Goal: Task Accomplishment & Management: Complete application form

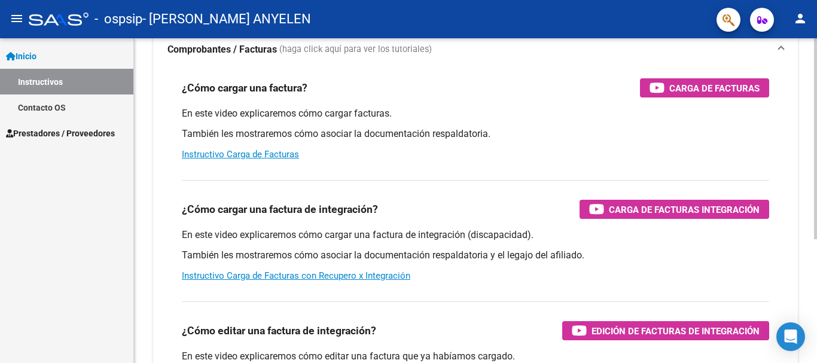
scroll to position [120, 0]
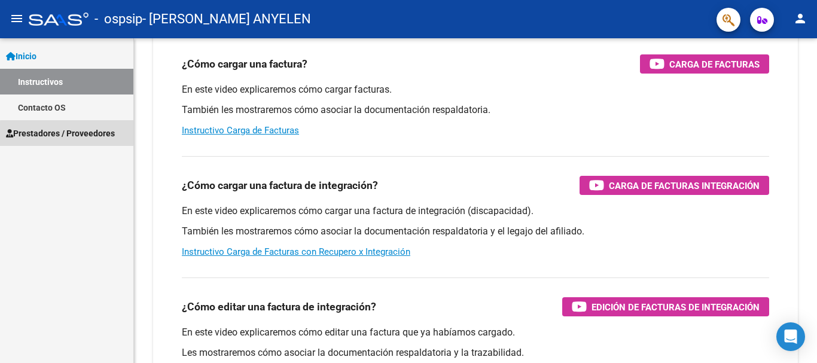
click at [87, 135] on span "Prestadores / Proveedores" at bounding box center [60, 133] width 109 height 13
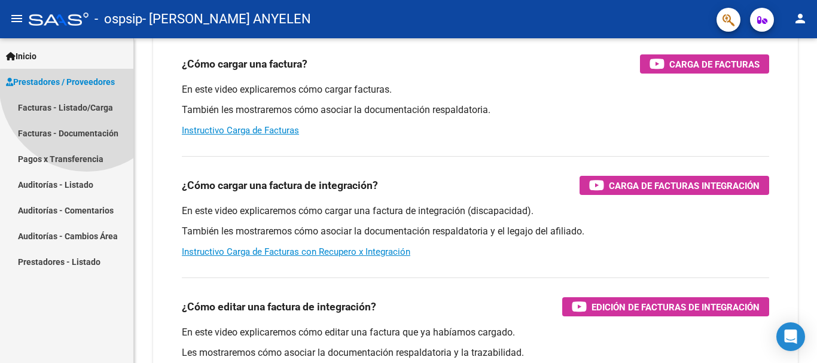
click at [87, 89] on span "Prestadores / Proveedores" at bounding box center [60, 81] width 109 height 13
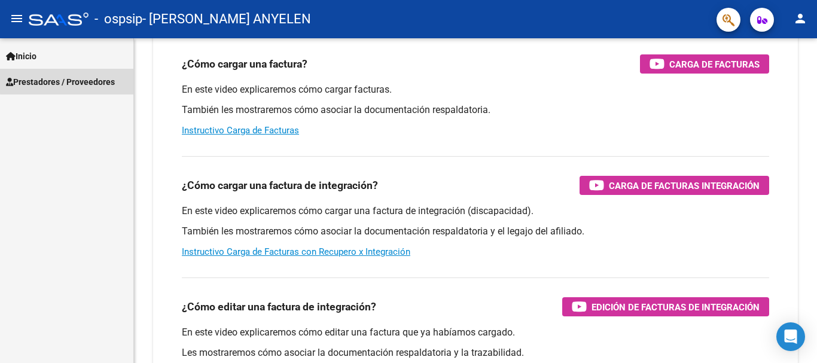
click at [93, 80] on span "Prestadores / Proveedores" at bounding box center [60, 81] width 109 height 13
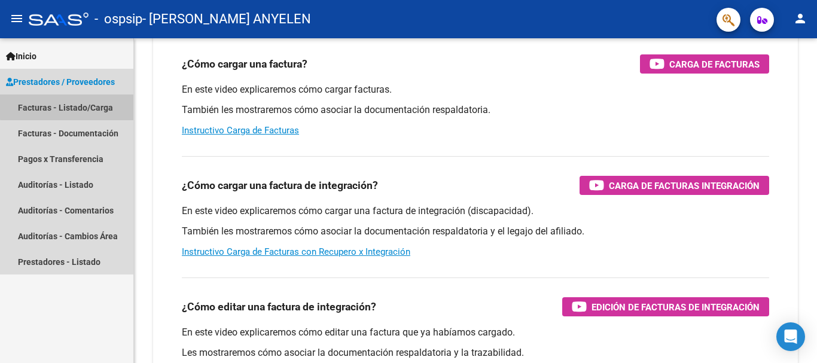
click at [81, 106] on link "Facturas - Listado/Carga" at bounding box center [66, 107] width 133 height 26
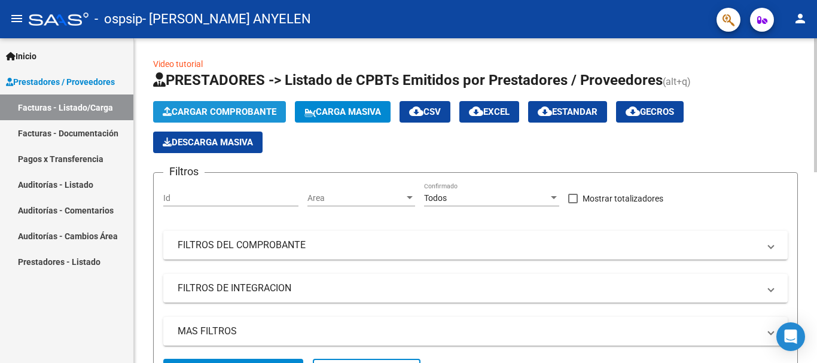
click at [223, 112] on span "Cargar Comprobante" at bounding box center [220, 111] width 114 height 11
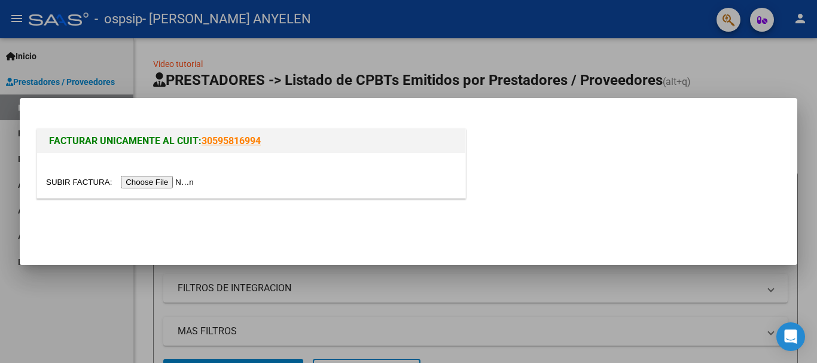
click at [193, 181] on input "file" at bounding box center [121, 182] width 151 height 13
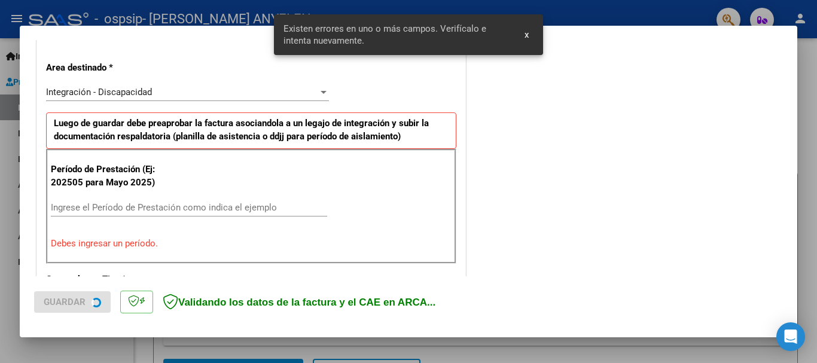
scroll to position [276, 0]
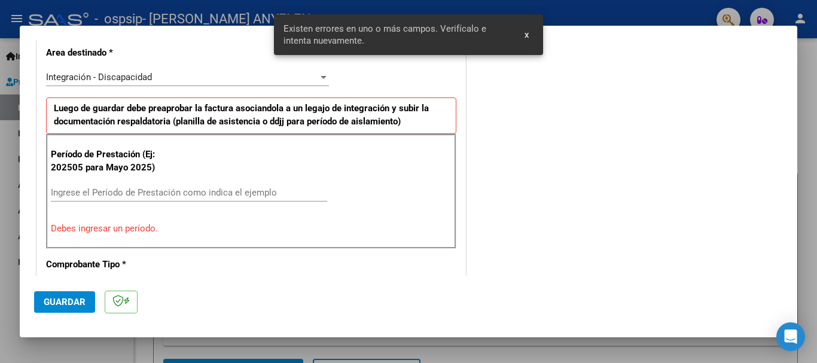
click at [149, 196] on div "Ingrese el Período de Prestación como indica el ejemplo" at bounding box center [189, 193] width 276 height 18
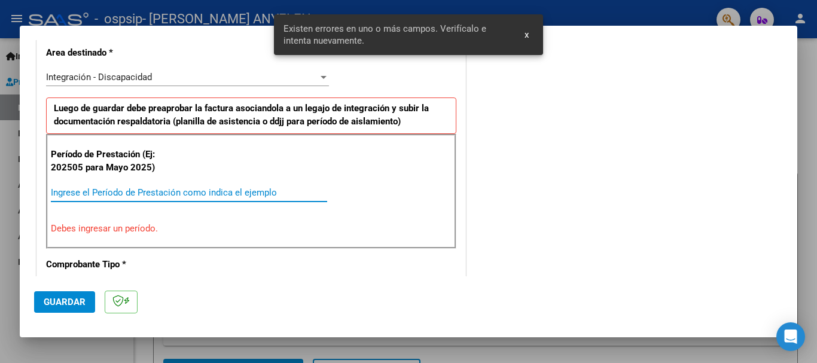
click at [149, 193] on input "Ingrese el Período de Prestación como indica el ejemplo" at bounding box center [189, 192] width 276 height 11
drag, startPoint x: 143, startPoint y: 185, endPoint x: 111, endPoint y: 194, distance: 33.1
click at [111, 194] on input "Ingrese el Período de Prestación como indica el ejemplo" at bounding box center [189, 192] width 276 height 11
drag, startPoint x: 105, startPoint y: 190, endPoint x: 288, endPoint y: 194, distance: 183.0
click at [288, 194] on input "Ingrese el Período de Prestación como indica el ejemplo" at bounding box center [189, 192] width 276 height 11
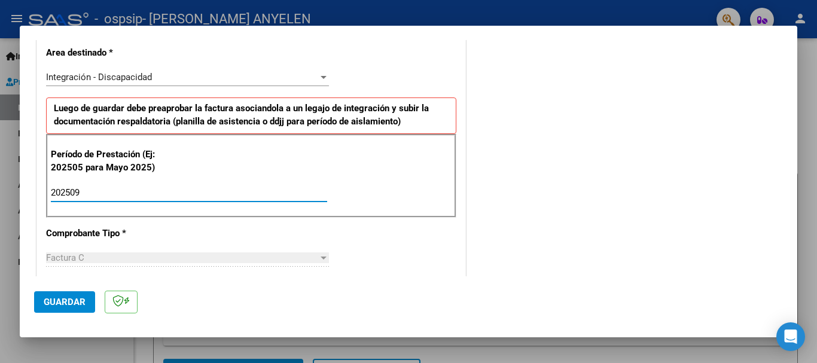
drag, startPoint x: 282, startPoint y: 196, endPoint x: 0, endPoint y: 218, distance: 282.5
click at [0, 219] on div "COMPROBANTE VER COMPROBANTE El comprobante fue leído exitosamente. DATOS DEL CO…" at bounding box center [408, 181] width 817 height 363
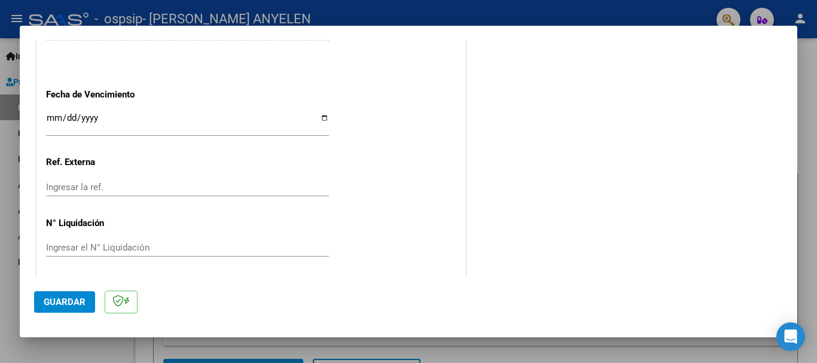
scroll to position [816, 0]
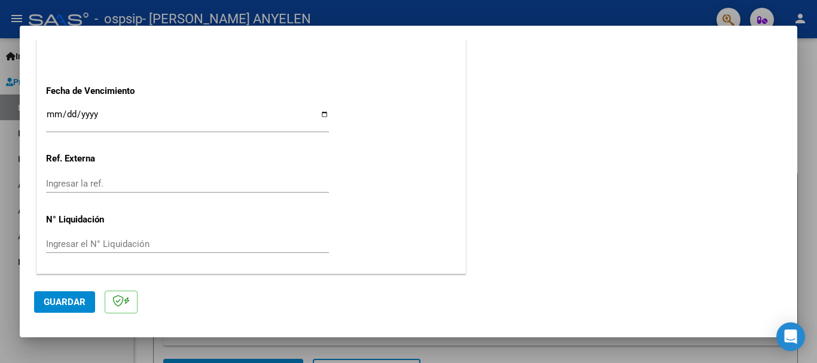
type input "202509"
click at [60, 308] on button "Guardar" at bounding box center [64, 302] width 61 height 22
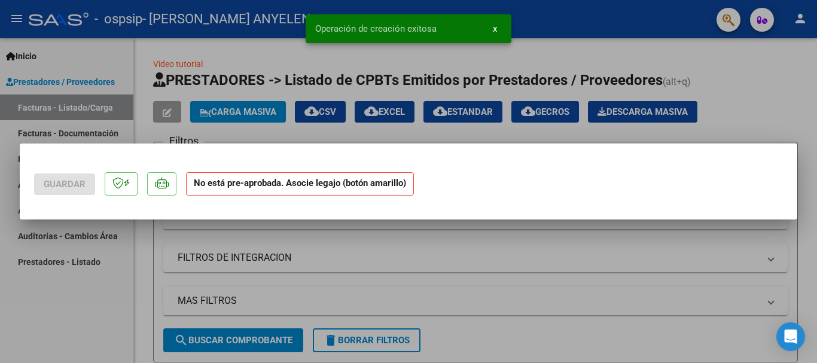
scroll to position [0, 0]
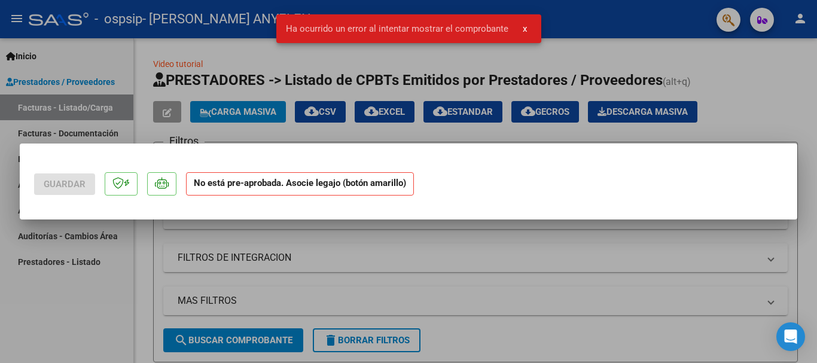
click at [527, 25] on button "x" at bounding box center [524, 29] width 23 height 22
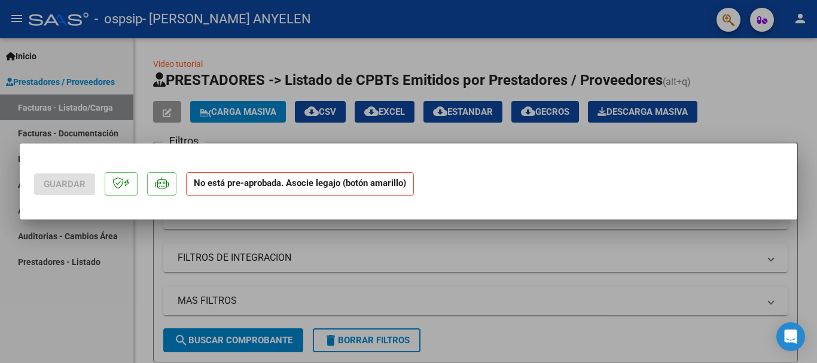
click at [119, 303] on div at bounding box center [408, 181] width 817 height 363
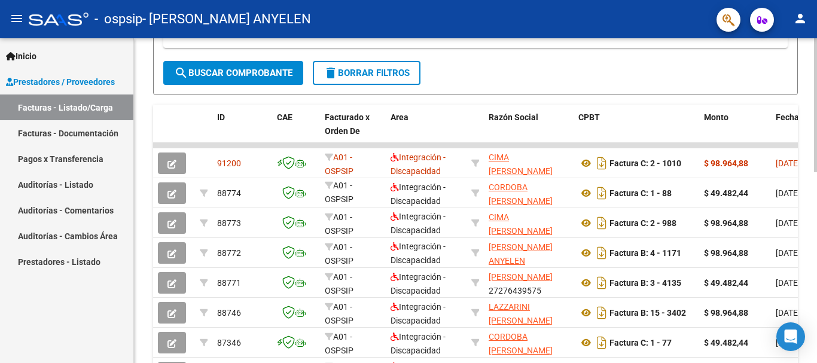
scroll to position [299, 0]
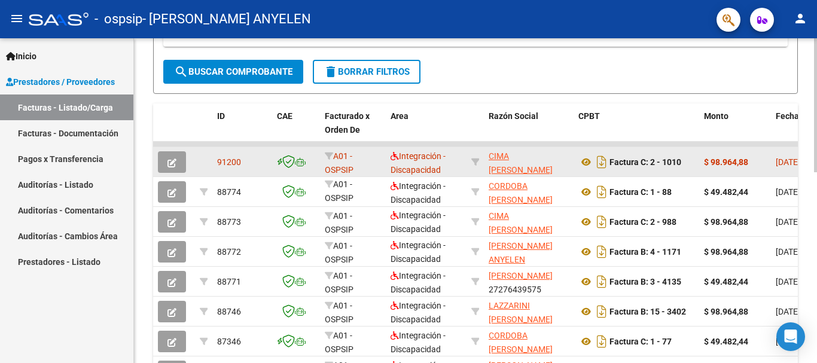
click at [178, 164] on button "button" at bounding box center [172, 162] width 28 height 22
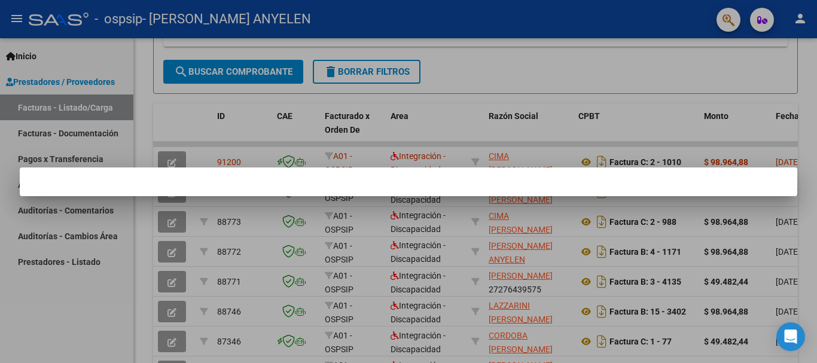
click at [108, 292] on div at bounding box center [408, 181] width 817 height 363
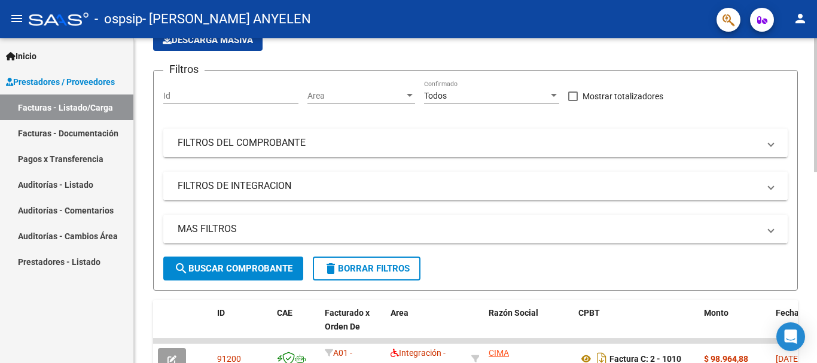
scroll to position [179, 0]
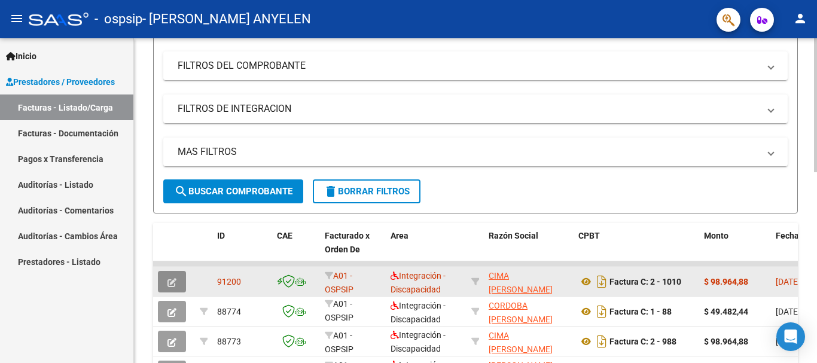
click at [169, 281] on icon "button" at bounding box center [171, 282] width 9 height 9
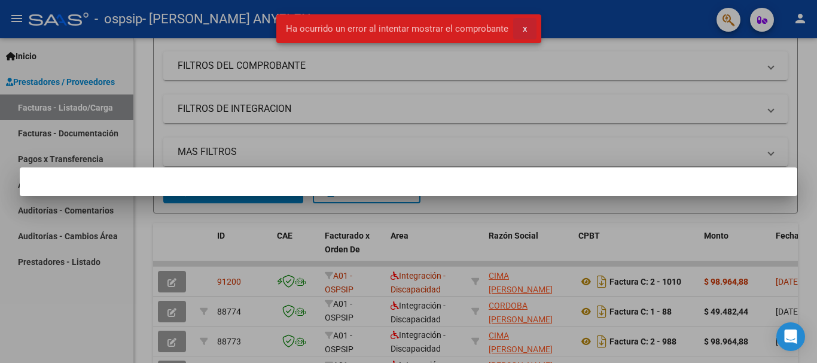
click at [526, 27] on button "x" at bounding box center [524, 29] width 23 height 22
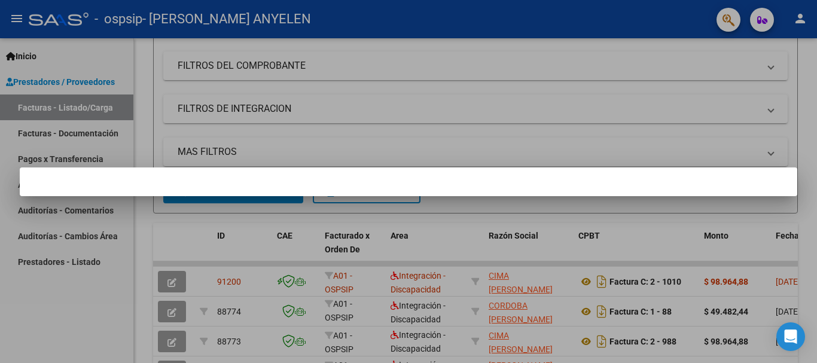
click at [95, 310] on div at bounding box center [408, 181] width 817 height 363
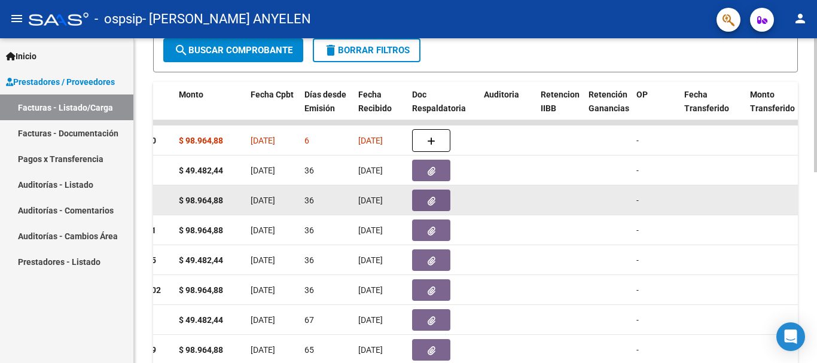
scroll to position [285, 0]
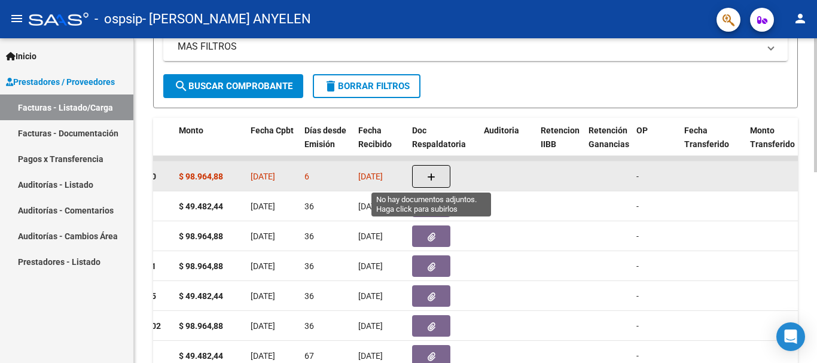
click at [442, 178] on button "button" at bounding box center [431, 176] width 38 height 23
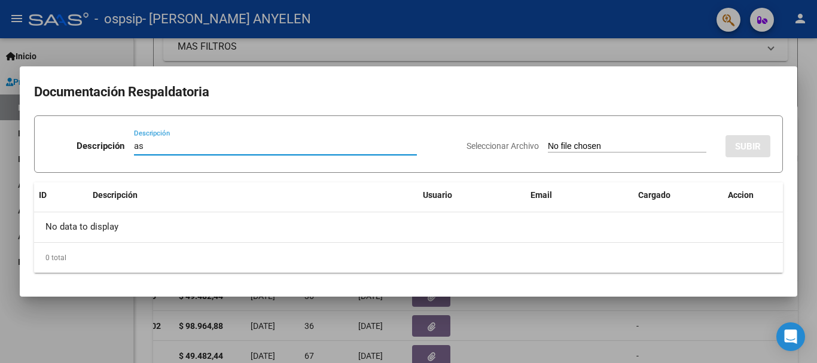
type input "as"
click at [560, 141] on input "Seleccionar Archivo" at bounding box center [627, 146] width 158 height 11
type input "C:\fakepath\IMG_2025_9_16_17_50_20_30693.jpeg"
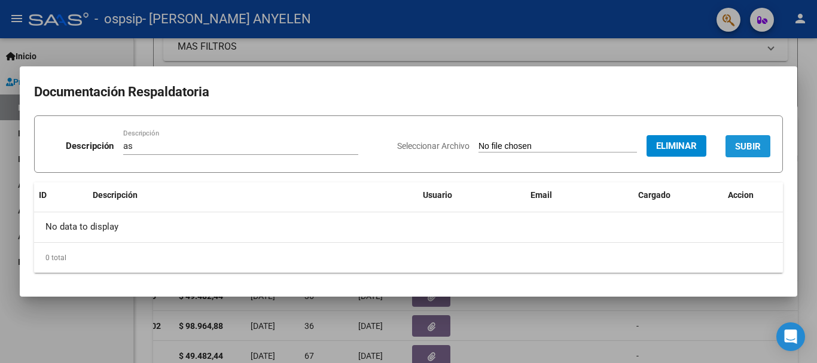
click at [756, 142] on span "SUBIR" at bounding box center [748, 146] width 26 height 11
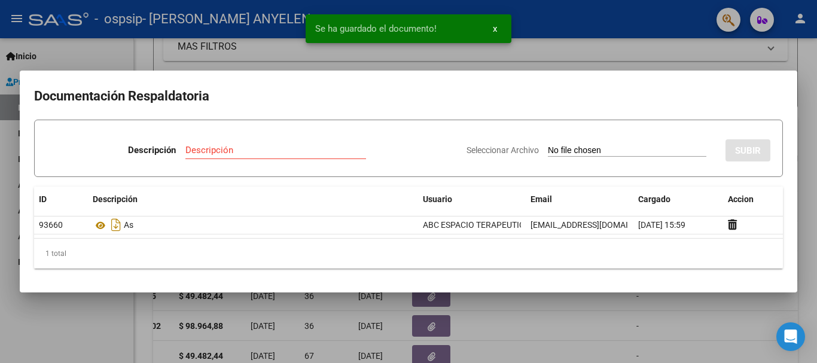
click at [94, 351] on div at bounding box center [408, 181] width 817 height 363
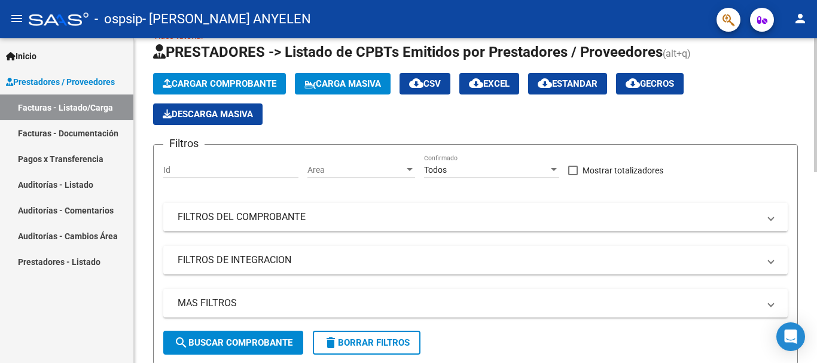
scroll to position [0, 0]
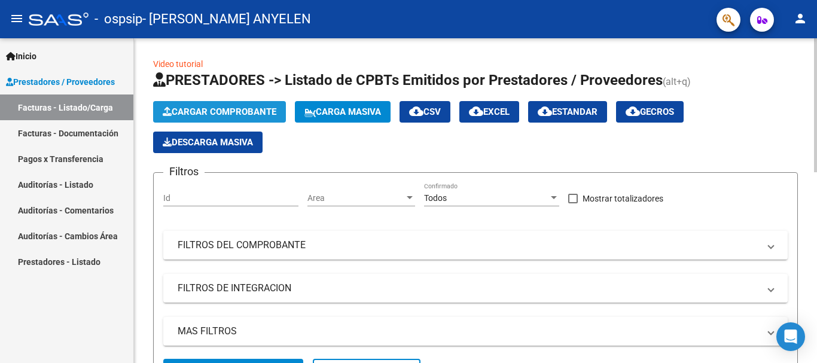
click at [251, 111] on span "Cargar Comprobante" at bounding box center [220, 111] width 114 height 11
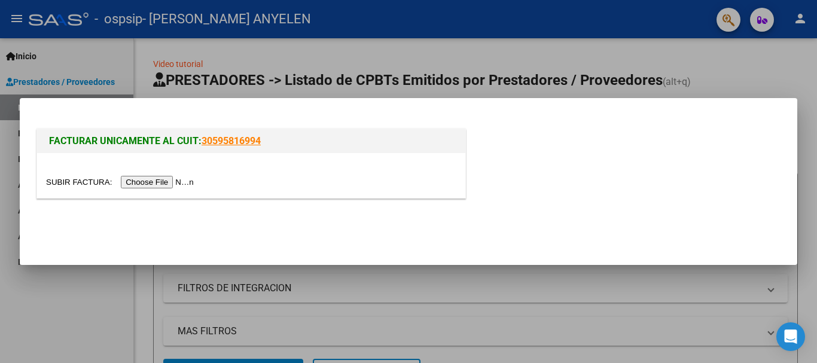
click at [178, 182] on input "file" at bounding box center [121, 182] width 151 height 13
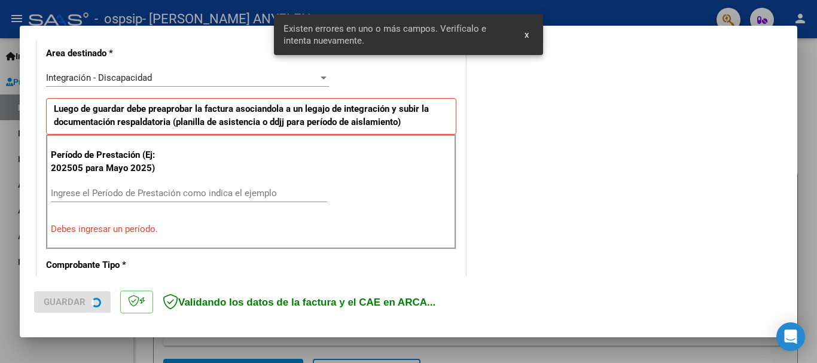
scroll to position [276, 0]
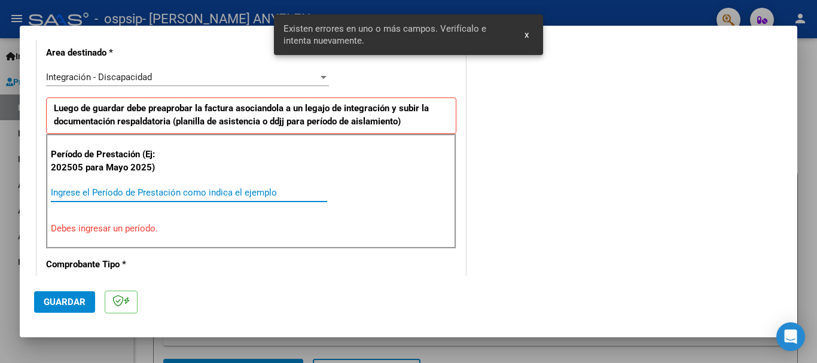
click at [135, 194] on input "Ingrese el Período de Prestación como indica el ejemplo" at bounding box center [189, 192] width 276 height 11
paste input "202509"
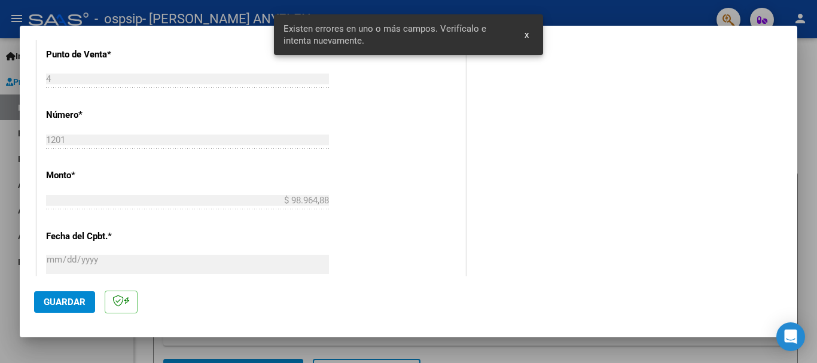
scroll to position [816, 0]
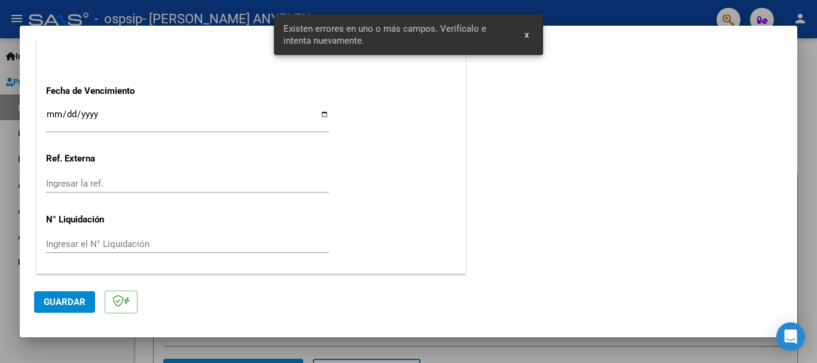
type input "202509"
click at [69, 304] on span "Guardar" at bounding box center [65, 302] width 42 height 11
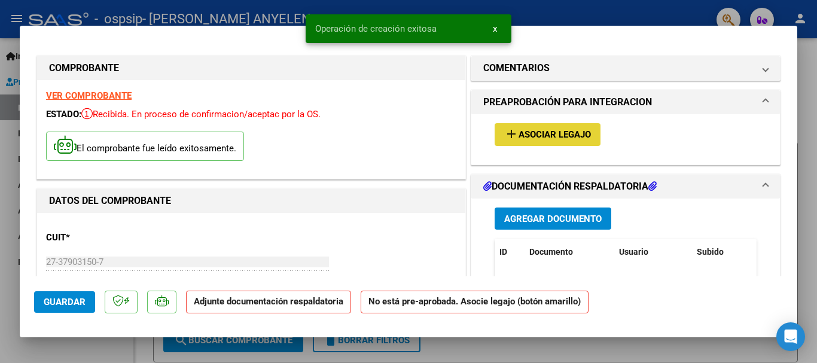
click at [565, 133] on span "Asociar Legajo" at bounding box center [554, 135] width 72 height 11
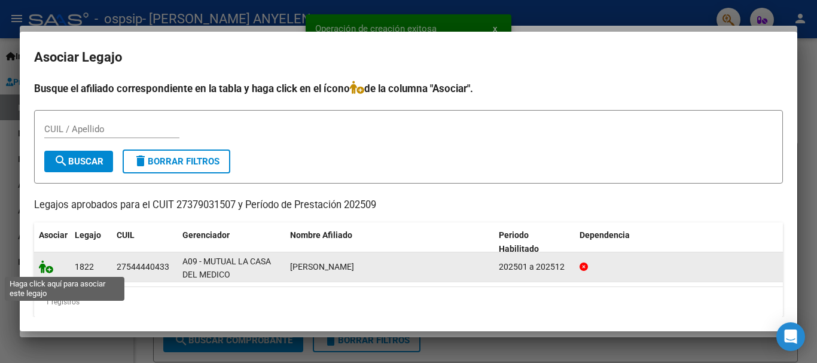
click at [46, 273] on icon at bounding box center [46, 266] width 14 height 13
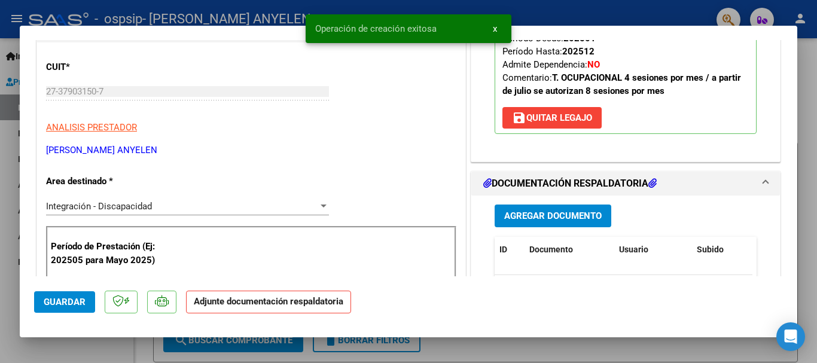
scroll to position [179, 0]
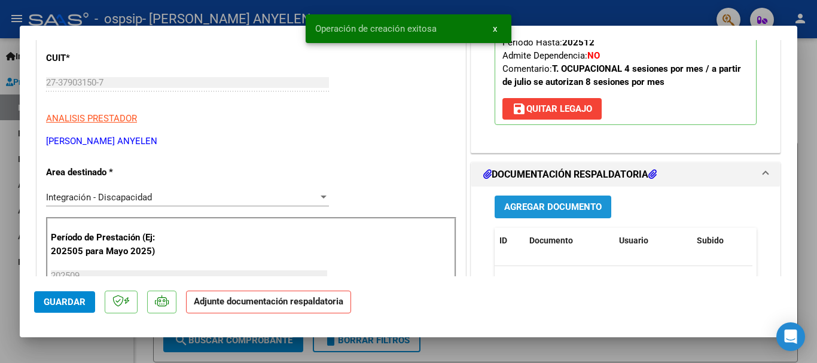
click at [552, 202] on span "Agregar Documento" at bounding box center [552, 207] width 97 height 11
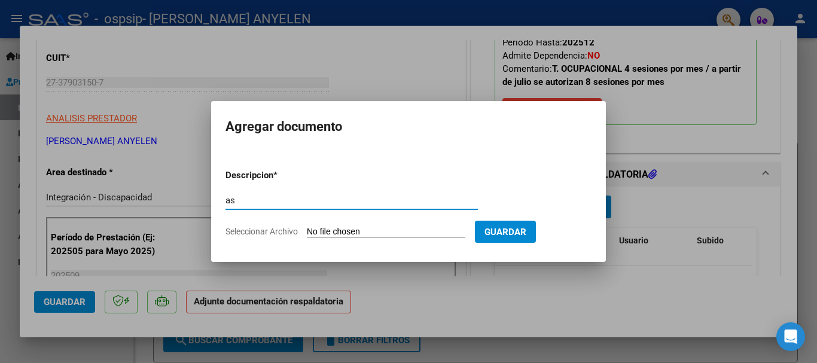
type input "as"
click at [353, 230] on input "Seleccionar Archivo" at bounding box center [386, 232] width 158 height 11
type input "C:\fakepath\IMG_2025_9_16_17_50_25_23583.jpeg"
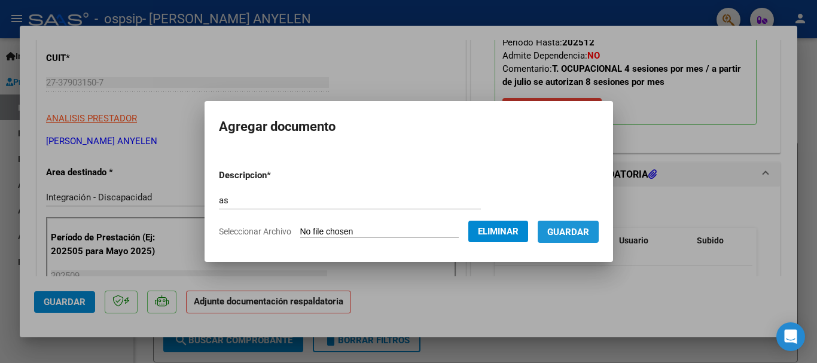
click at [584, 239] on button "Guardar" at bounding box center [568, 232] width 61 height 22
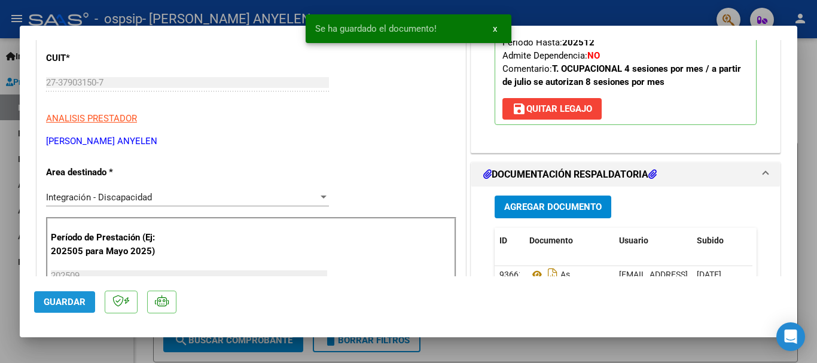
click at [57, 304] on span "Guardar" at bounding box center [65, 302] width 42 height 11
click at [0, 263] on div at bounding box center [408, 181] width 817 height 363
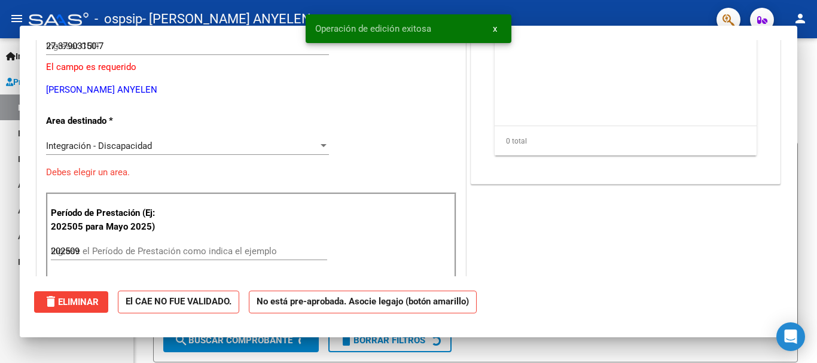
type input "$ 0,00"
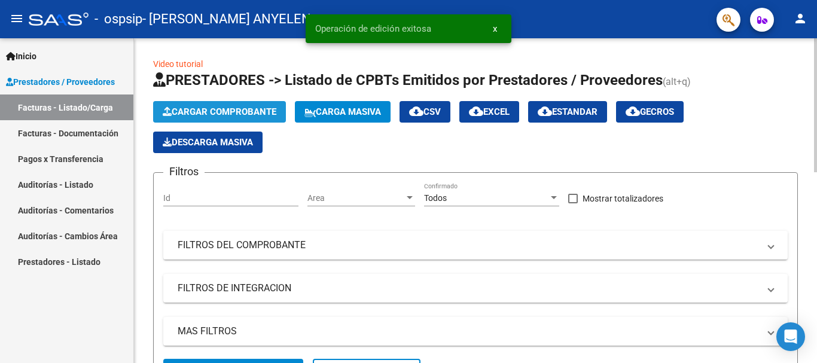
click at [183, 112] on span "Cargar Comprobante" at bounding box center [220, 111] width 114 height 11
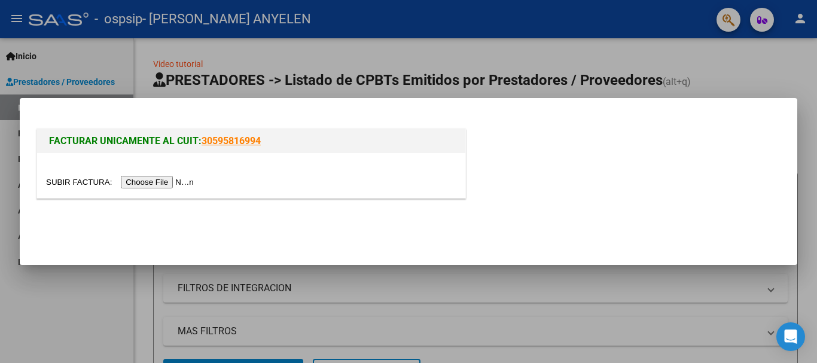
click at [173, 184] on input "file" at bounding box center [121, 182] width 151 height 13
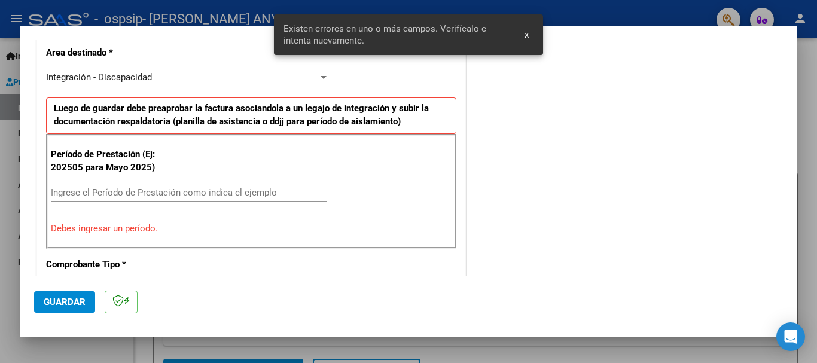
scroll to position [336, 0]
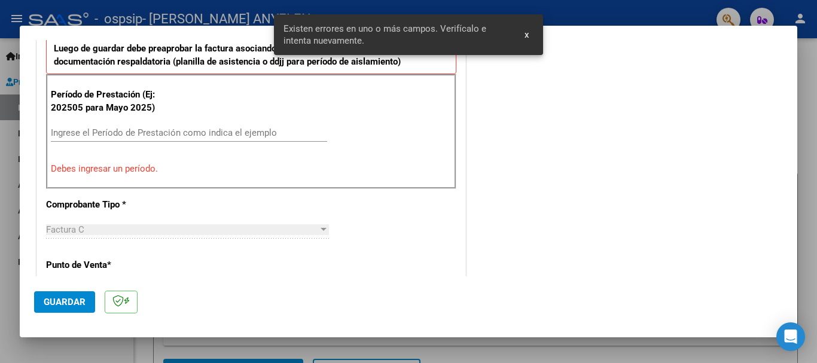
click at [234, 140] on div "Ingrese el Período de Prestación como indica el ejemplo" at bounding box center [189, 133] width 276 height 18
click at [228, 130] on input "Ingrese el Período de Prestación como indica el ejemplo" at bounding box center [189, 132] width 276 height 11
paste input "202509"
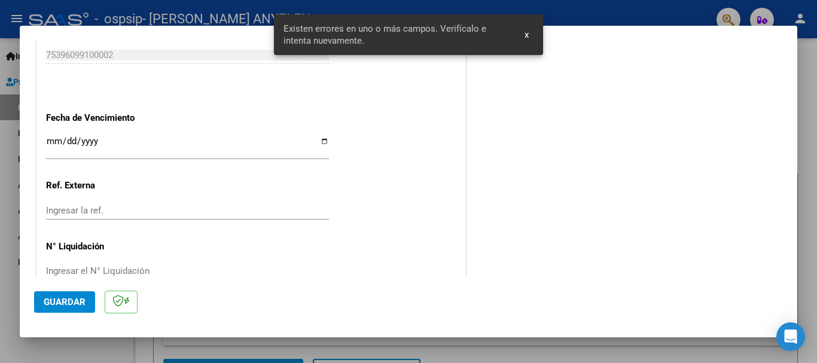
scroll to position [816, 0]
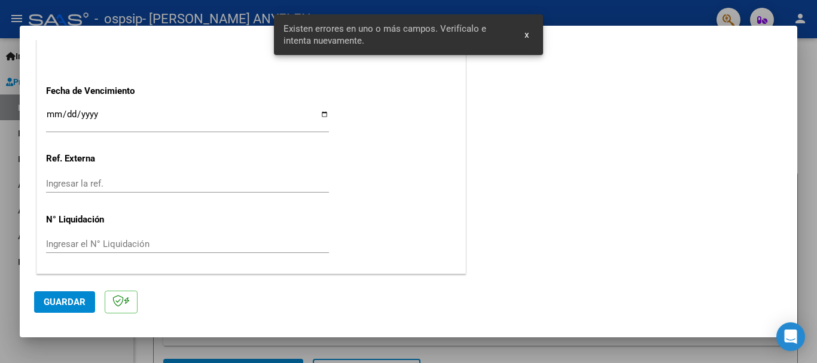
type input "202509"
click at [79, 297] on span "Guardar" at bounding box center [65, 302] width 42 height 11
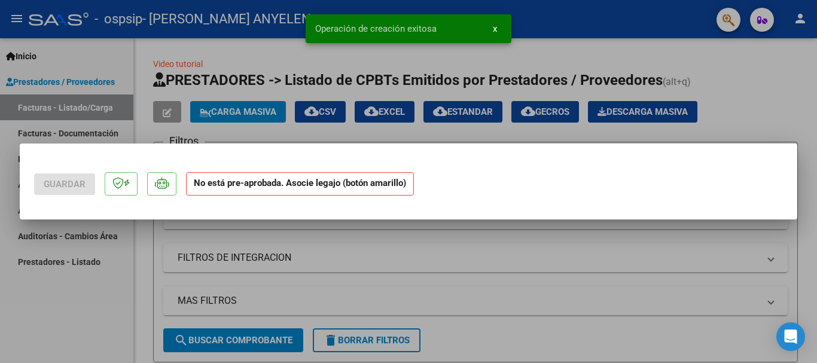
scroll to position [0, 0]
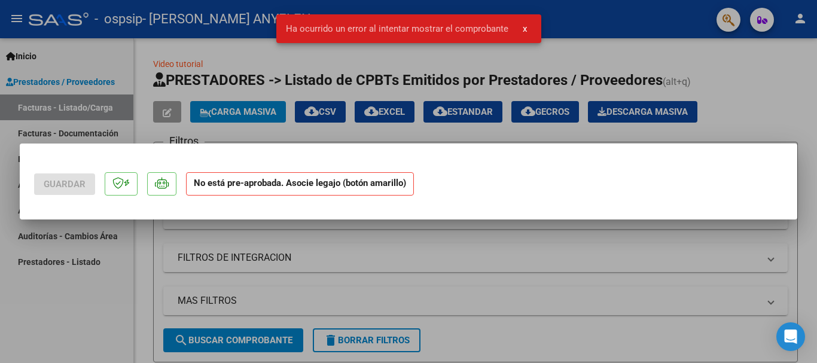
click at [124, 294] on div at bounding box center [408, 181] width 817 height 363
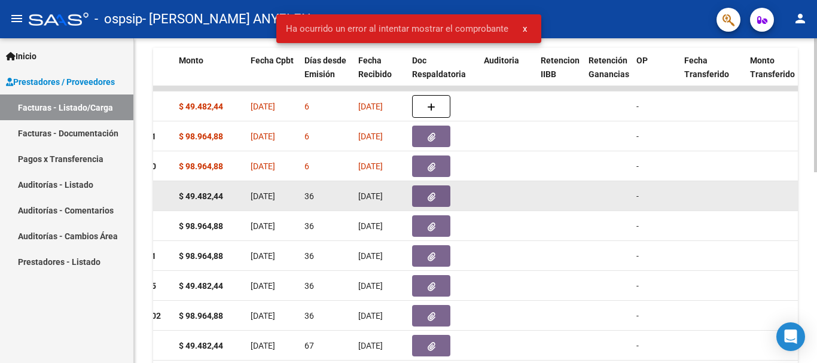
scroll to position [299, 0]
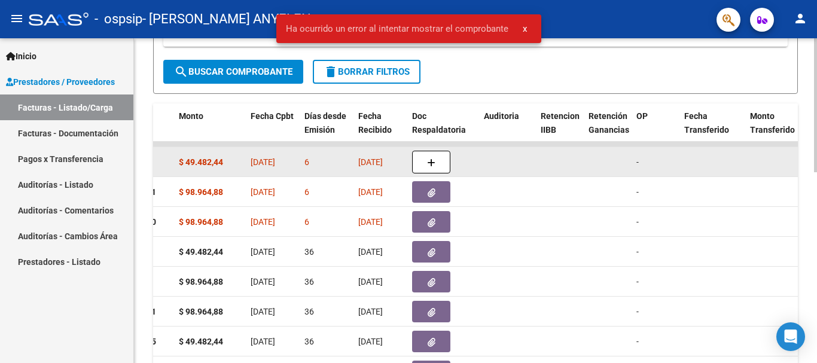
click at [420, 148] on datatable-body-cell at bounding box center [443, 161] width 72 height 29
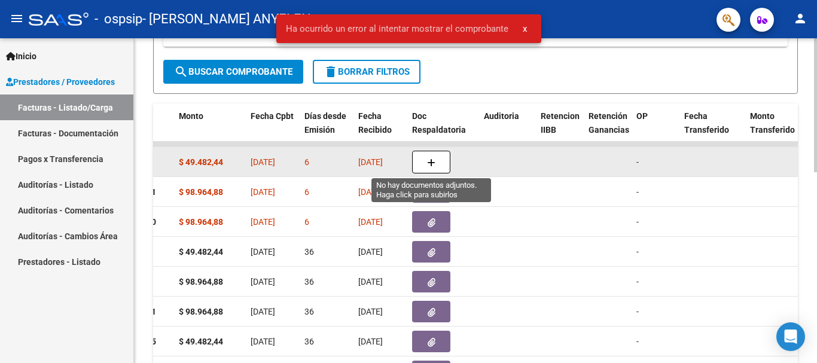
click at [429, 162] on icon "button" at bounding box center [431, 162] width 8 height 9
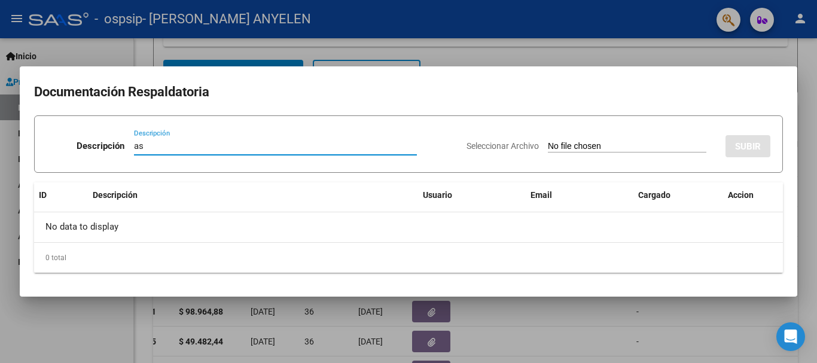
type input "as"
click at [548, 150] on input "Seleccionar Archivo" at bounding box center [627, 146] width 158 height 11
type input "C:\fakepath\IMG_2025_9_16_17_50_15_41454.jpeg"
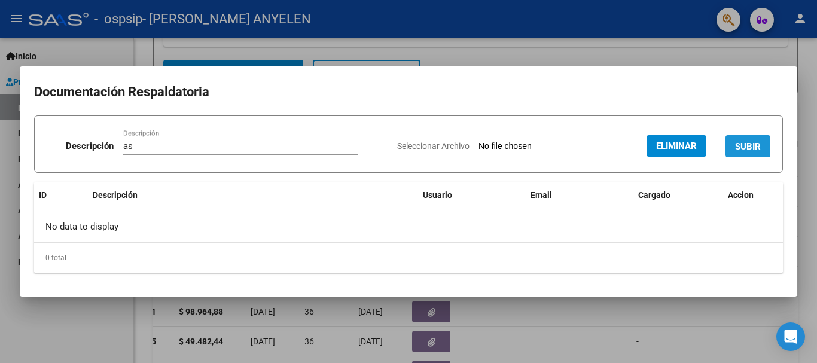
click at [743, 150] on span "SUBIR" at bounding box center [748, 146] width 26 height 11
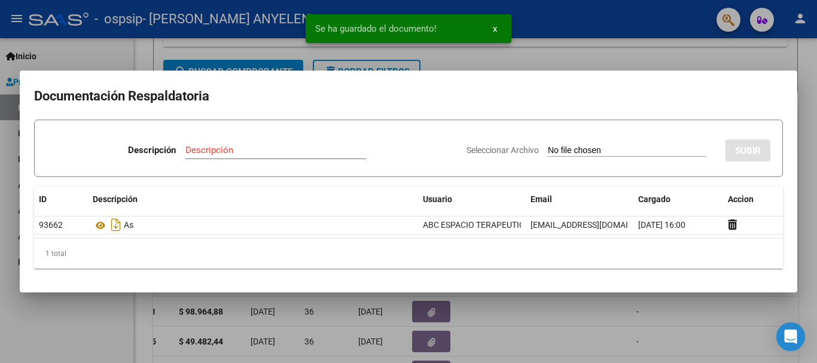
click at [108, 313] on div at bounding box center [408, 181] width 817 height 363
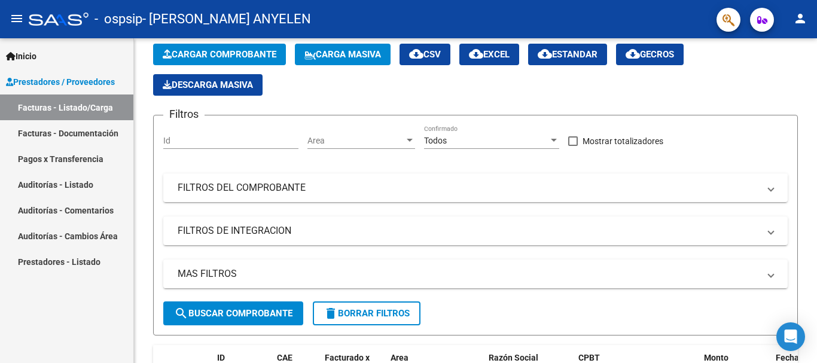
scroll to position [45, 0]
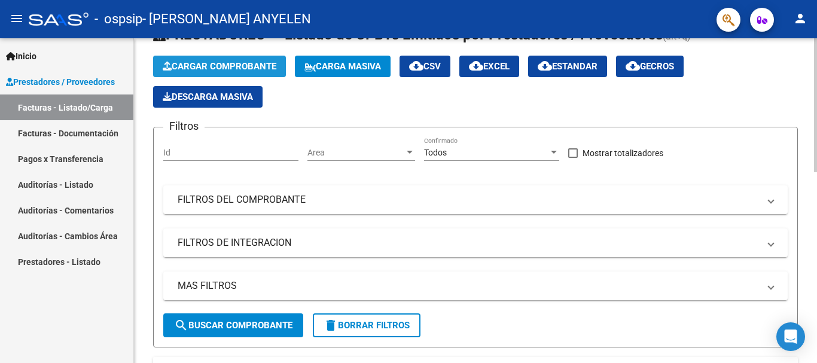
click at [212, 68] on span "Cargar Comprobante" at bounding box center [220, 66] width 114 height 11
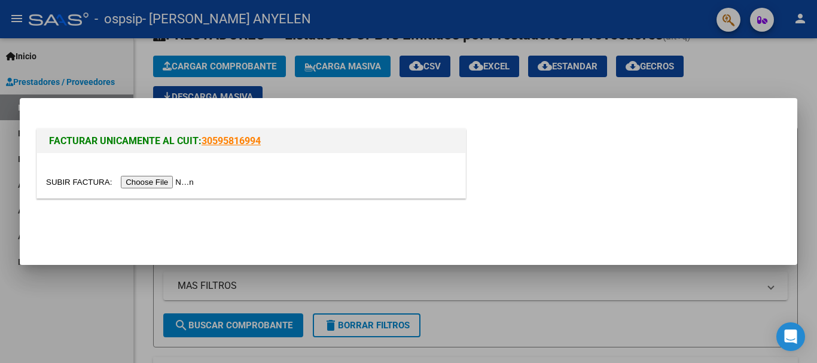
click at [174, 179] on input "file" at bounding box center [121, 182] width 151 height 13
click at [169, 180] on input "file" at bounding box center [121, 182] width 151 height 13
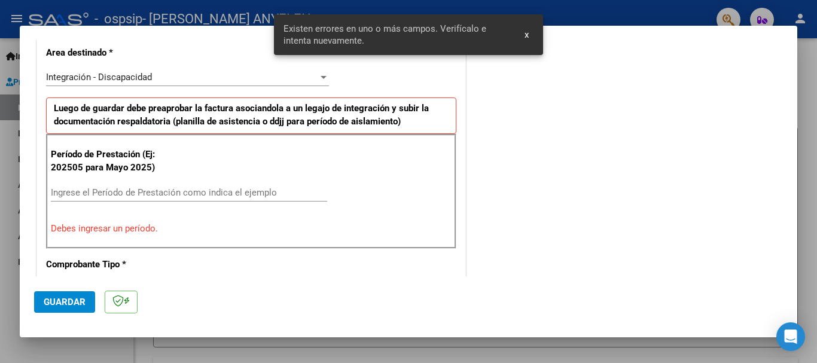
scroll to position [336, 0]
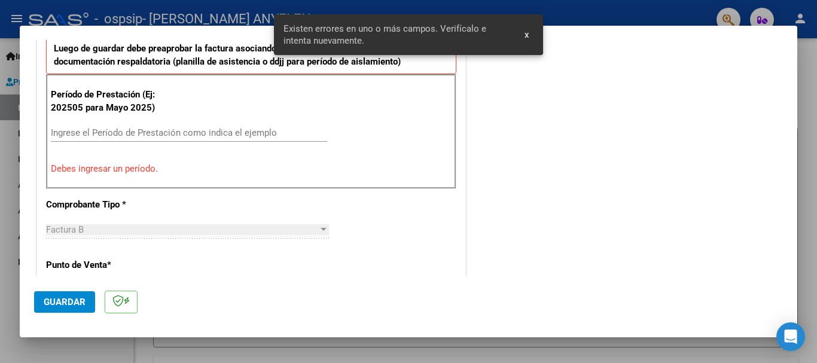
click at [240, 126] on div "Ingrese el Período de Prestación como indica el ejemplo" at bounding box center [189, 133] width 276 height 18
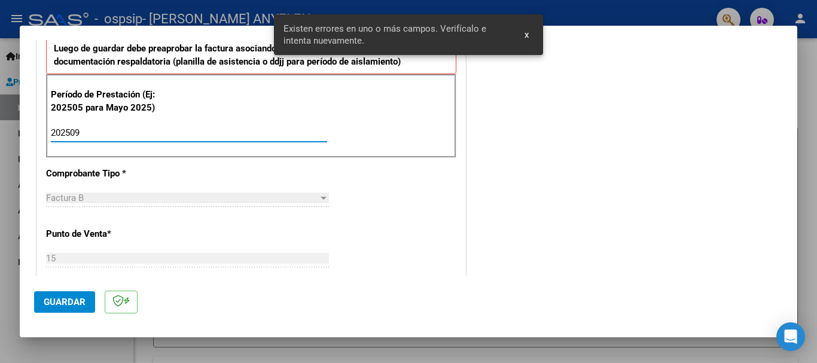
type input "202509"
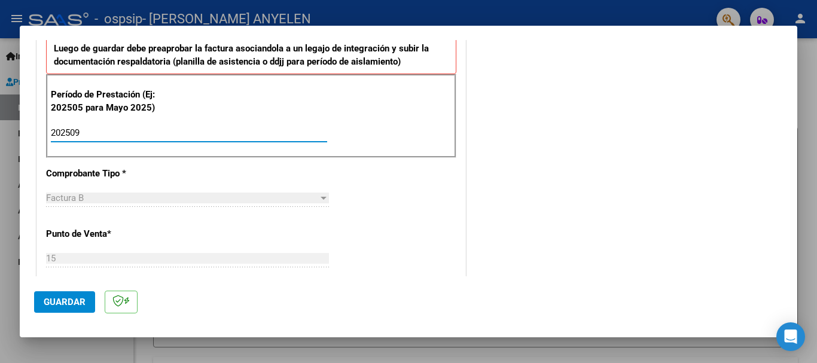
drag, startPoint x: 236, startPoint y: 130, endPoint x: 0, endPoint y: 113, distance: 236.8
click at [0, 113] on div "COMPROBANTE VER COMPROBANTE El comprobante fue leído exitosamente. DATOS DEL CO…" at bounding box center [408, 181] width 817 height 363
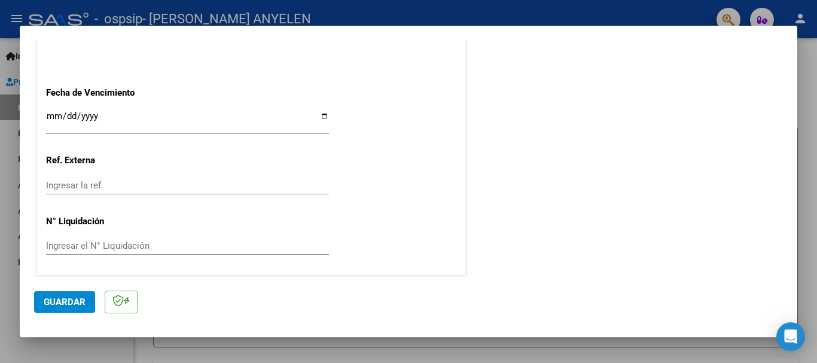
scroll to position [816, 0]
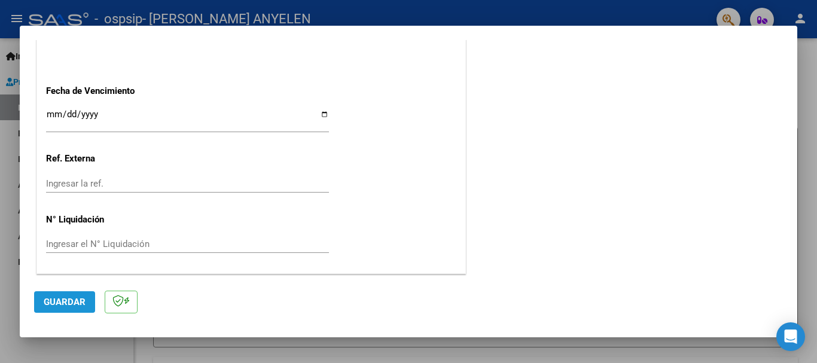
click at [79, 297] on span "Guardar" at bounding box center [65, 302] width 42 height 11
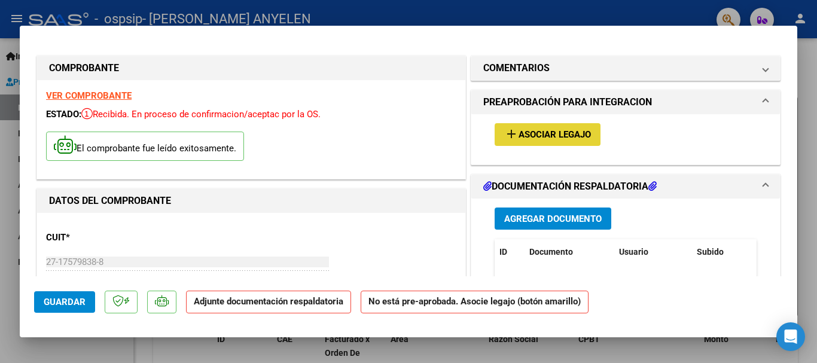
click at [561, 135] on span "Asociar Legajo" at bounding box center [554, 135] width 72 height 11
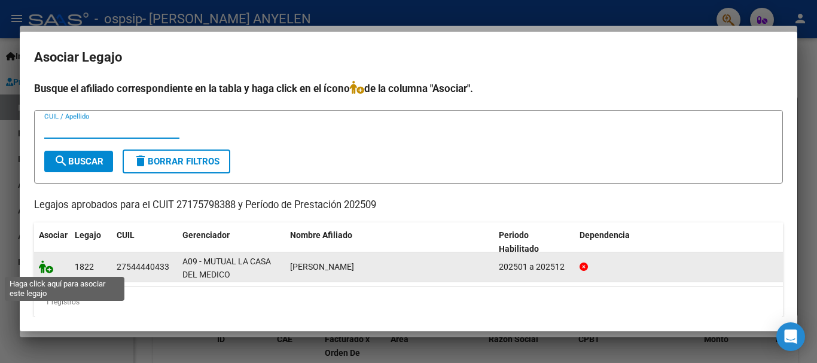
click at [50, 270] on icon at bounding box center [46, 266] width 14 height 13
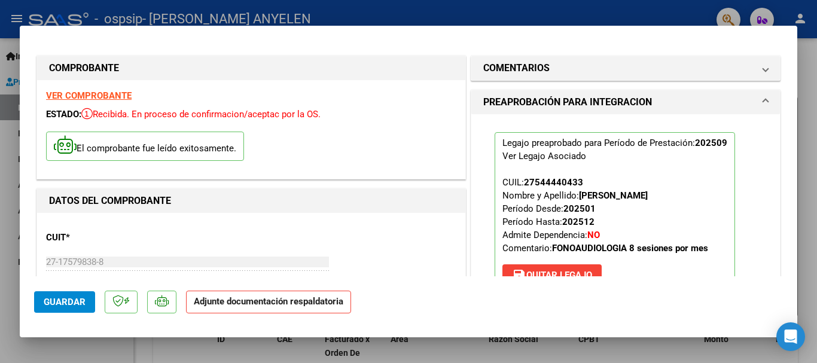
scroll to position [120, 0]
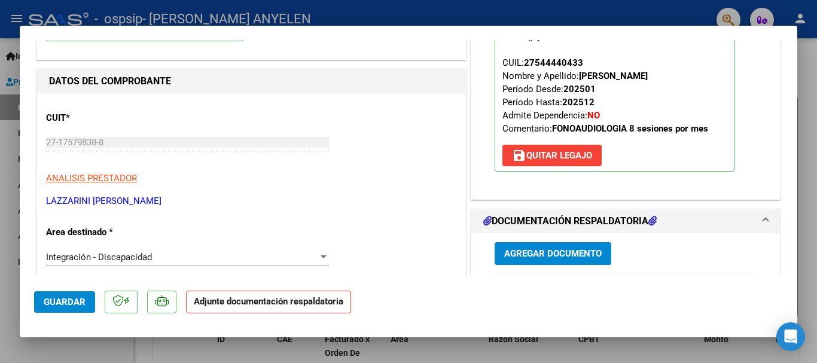
click at [543, 252] on span "Agregar Documento" at bounding box center [552, 254] width 97 height 11
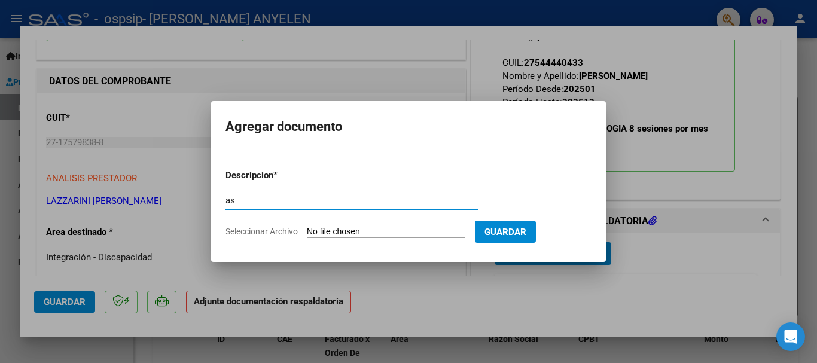
type input "as"
click at [407, 234] on input "Seleccionar Archivo" at bounding box center [386, 232] width 158 height 11
type input "C:\fakepath\IMG_2025_9_16_17_50_10_5123.jpeg"
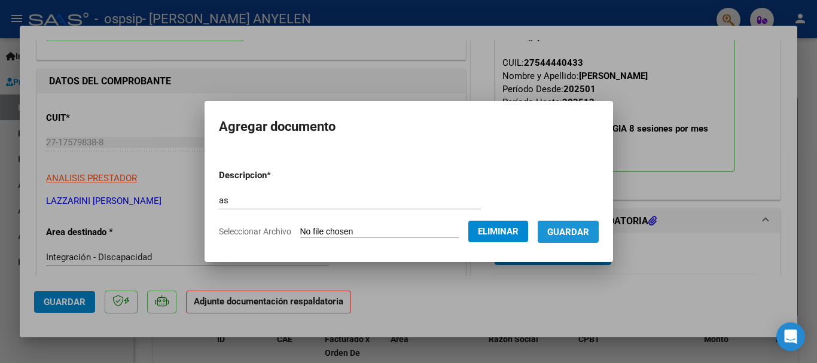
click at [575, 240] on button "Guardar" at bounding box center [568, 232] width 61 height 22
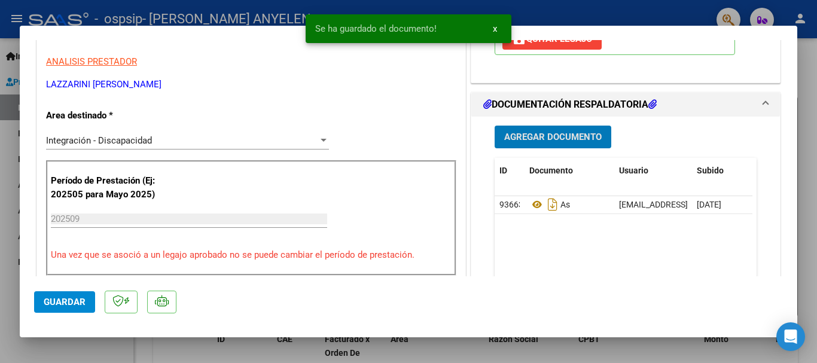
scroll to position [239, 0]
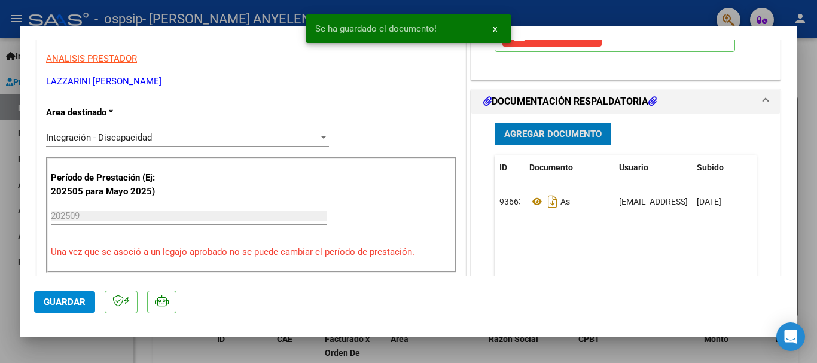
click at [77, 306] on span "Guardar" at bounding box center [65, 302] width 42 height 11
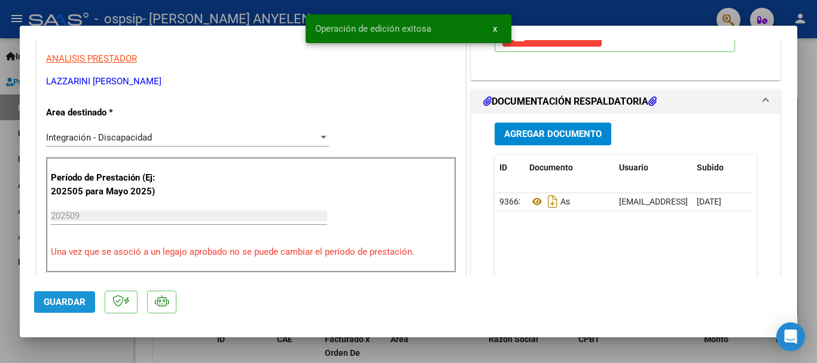
click at [40, 305] on button "Guardar" at bounding box center [64, 302] width 61 height 22
click at [0, 277] on div at bounding box center [408, 181] width 817 height 363
type input "$ 0,00"
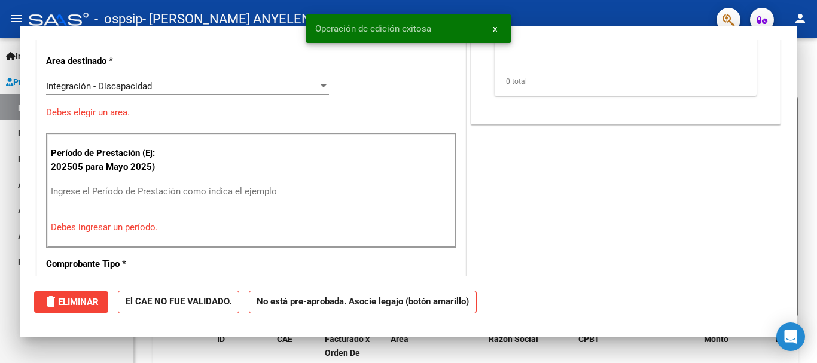
scroll to position [203, 0]
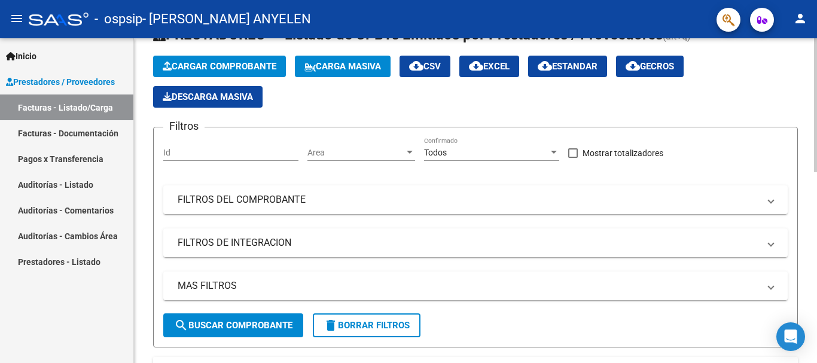
click at [258, 69] on span "Cargar Comprobante" at bounding box center [220, 66] width 114 height 11
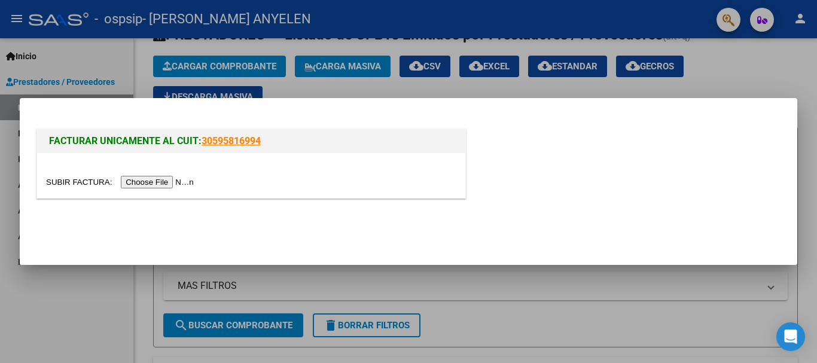
click at [173, 182] on input "file" at bounding box center [121, 182] width 151 height 13
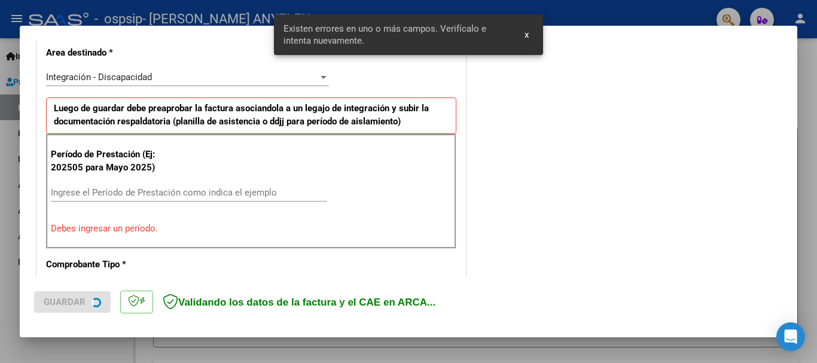
scroll to position [331, 0]
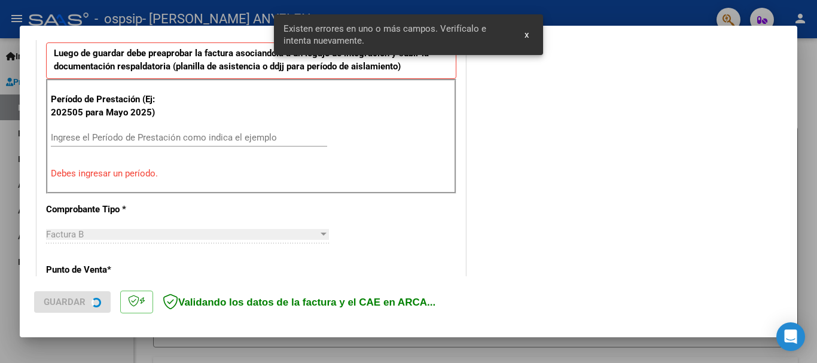
click at [152, 134] on input "Ingrese el Período de Prestación como indica el ejemplo" at bounding box center [189, 137] width 276 height 11
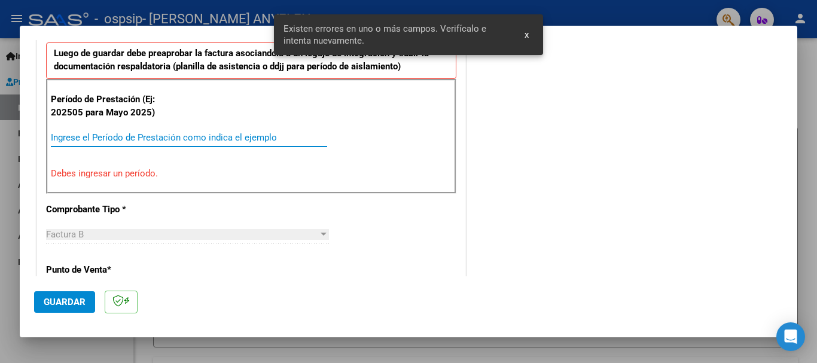
paste input "202509"
type input "202509"
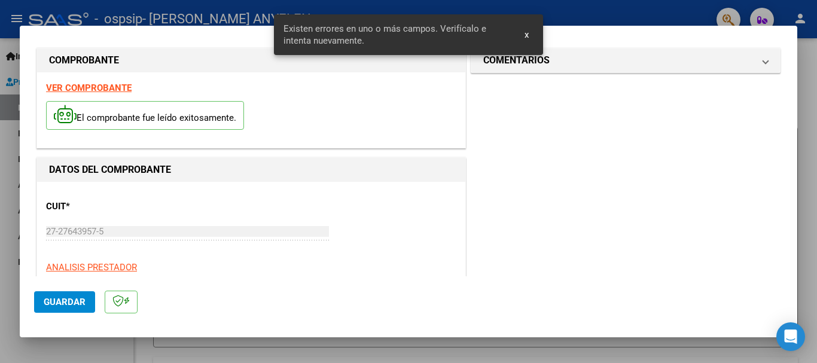
scroll to position [0, 0]
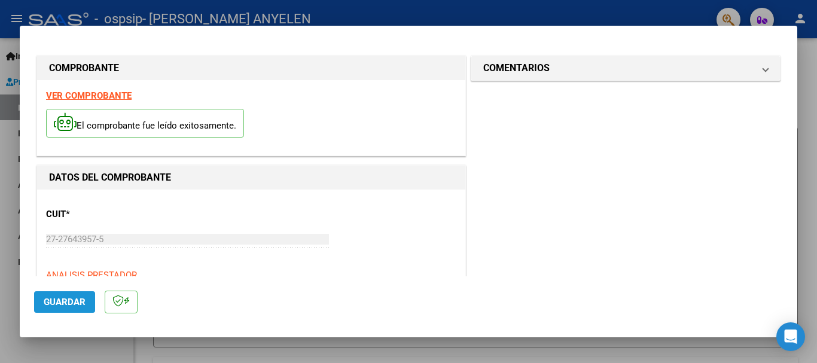
click at [60, 293] on button "Guardar" at bounding box center [64, 302] width 61 height 22
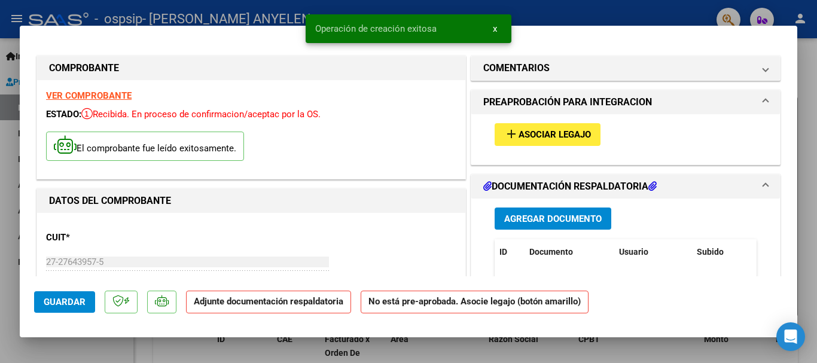
click at [525, 136] on span "Asociar Legajo" at bounding box center [554, 135] width 72 height 11
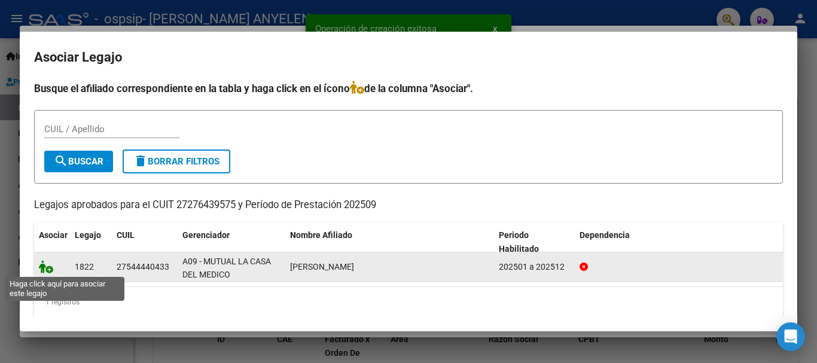
click at [47, 266] on icon at bounding box center [46, 266] width 14 height 13
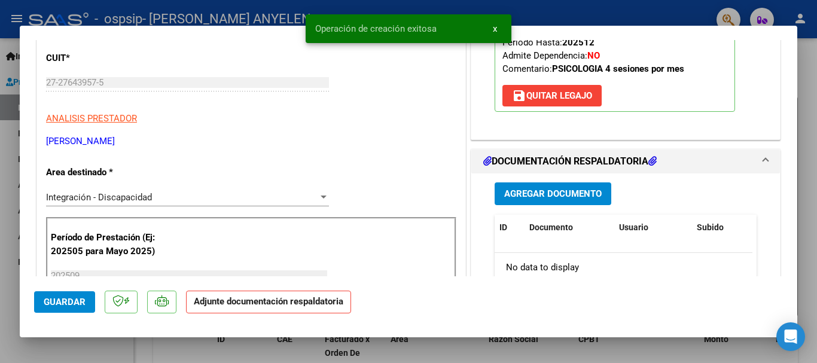
scroll to position [239, 0]
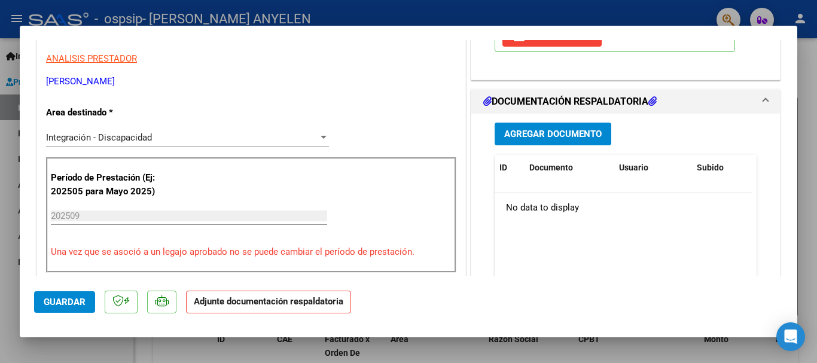
click at [523, 140] on button "Agregar Documento" at bounding box center [553, 134] width 117 height 22
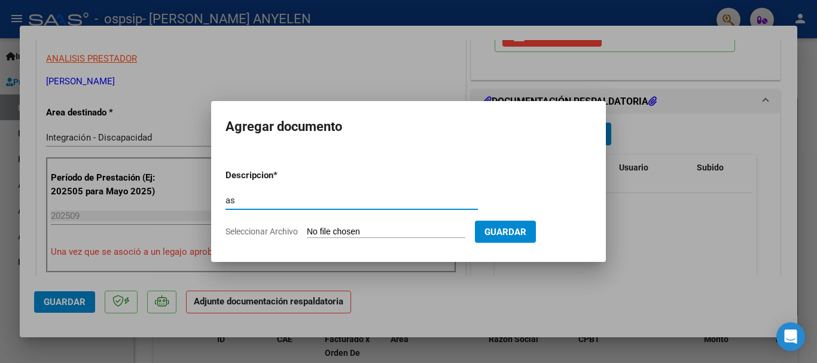
type input "as"
click at [411, 225] on form "Descripcion * as Escriba aquí una descripcion Seleccionar Archivo Guardar" at bounding box center [408, 203] width 366 height 87
click at [370, 233] on input "Seleccionar Archivo" at bounding box center [386, 232] width 158 height 11
type input "C:\fakepath\IMG_2025_9_16_17_50_5_6235.jpeg"
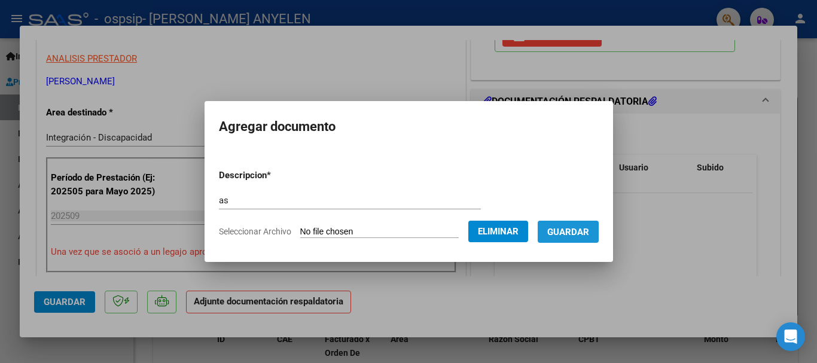
click at [575, 237] on button "Guardar" at bounding box center [568, 232] width 61 height 22
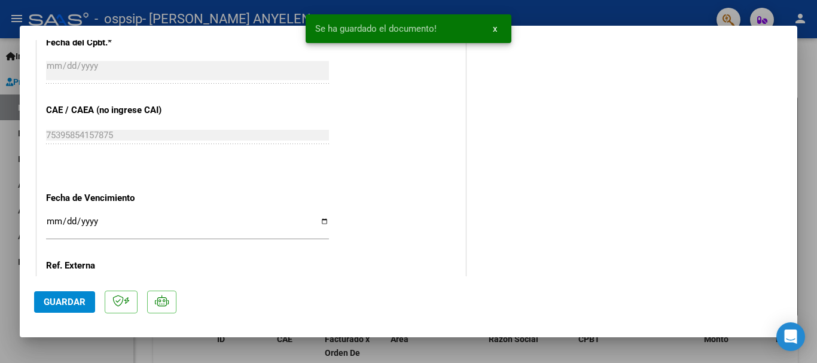
scroll to position [834, 0]
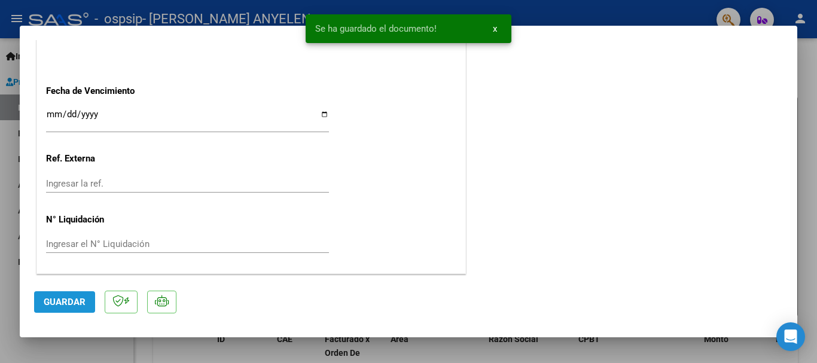
click at [68, 306] on span "Guardar" at bounding box center [65, 302] width 42 height 11
click at [11, 317] on div at bounding box center [408, 181] width 817 height 363
type input "$ 0,00"
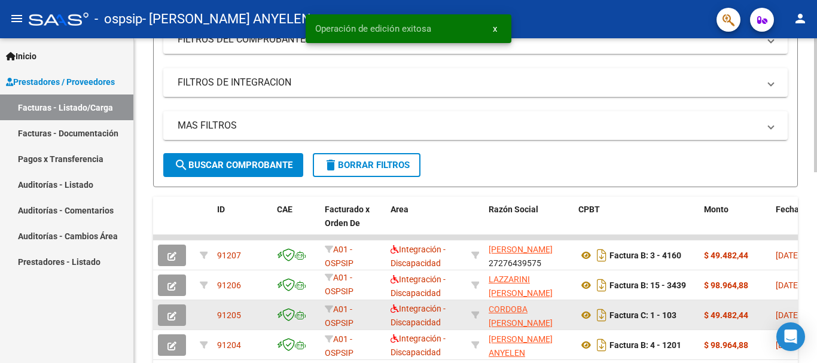
scroll to position [225, 0]
